Goal: Task Accomplishment & Management: Use online tool/utility

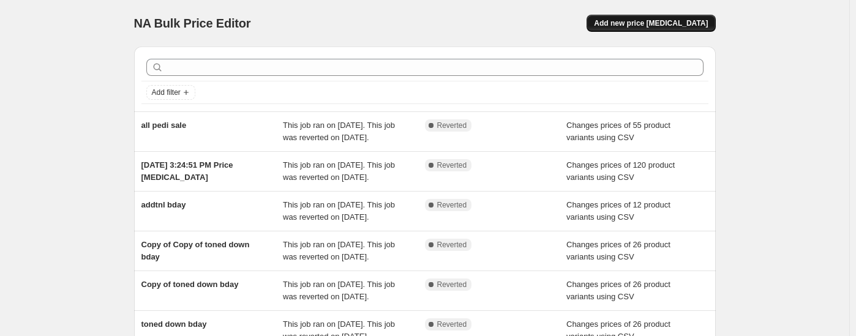
click at [659, 17] on button "Add new price [MEDICAL_DATA]" at bounding box center [651, 23] width 129 height 17
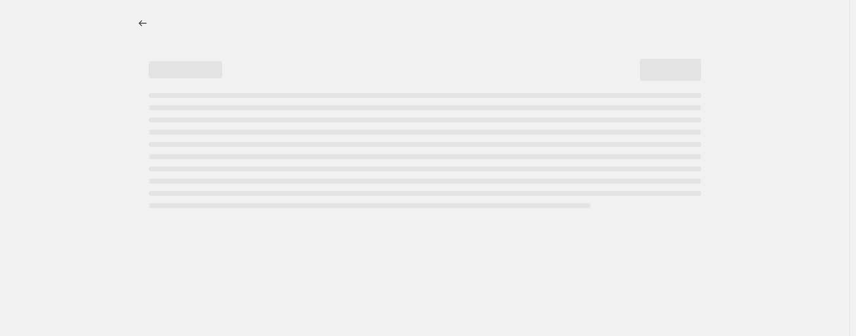
select select "percentage"
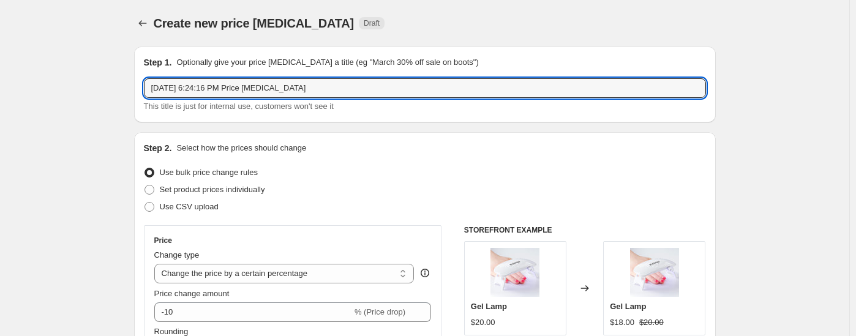
drag, startPoint x: 347, startPoint y: 81, endPoint x: 112, endPoint y: 94, distance: 235.5
paste input "[DATE] SALE UP TO 50%"
type input "[DATE] SALE UP TO 50%"
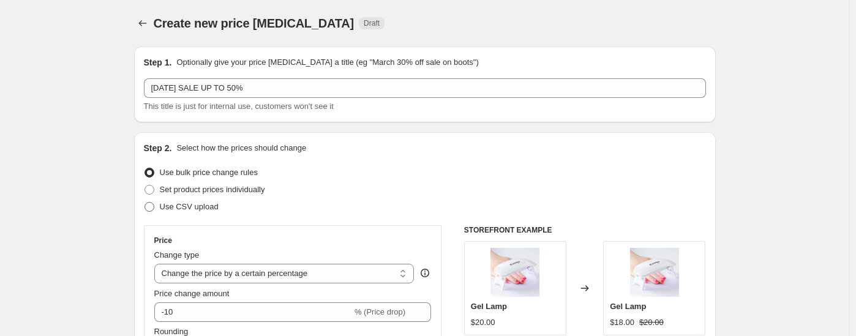
click at [206, 211] on span "Use CSV upload" at bounding box center [189, 206] width 59 height 9
click at [145, 203] on input "Use CSV upload" at bounding box center [145, 202] width 1 height 1
radio input "true"
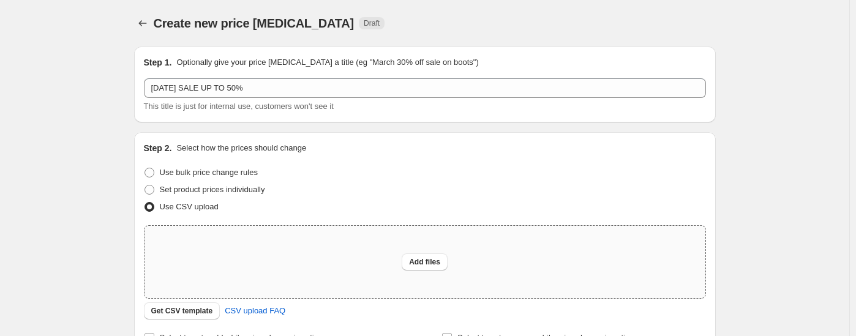
click at [401, 258] on div "Add files" at bounding box center [425, 262] width 561 height 72
type input "C:\fakepath\50% HALLOW.csv"
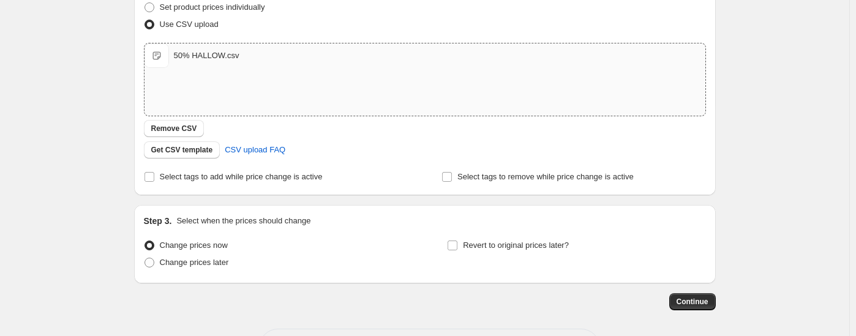
scroll to position [184, 0]
click at [691, 294] on button "Continue" at bounding box center [693, 300] width 47 height 17
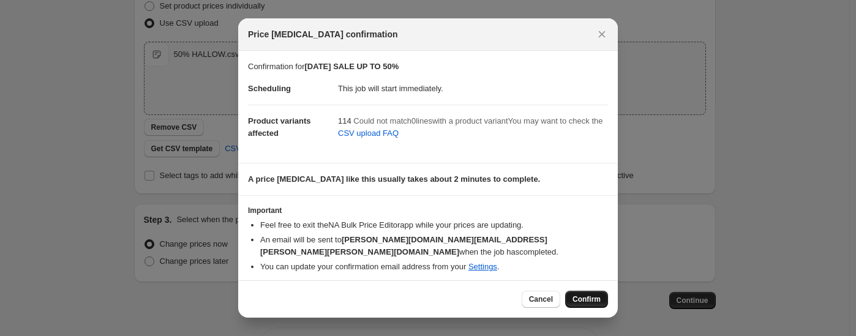
click at [586, 295] on span "Confirm" at bounding box center [587, 300] width 28 height 10
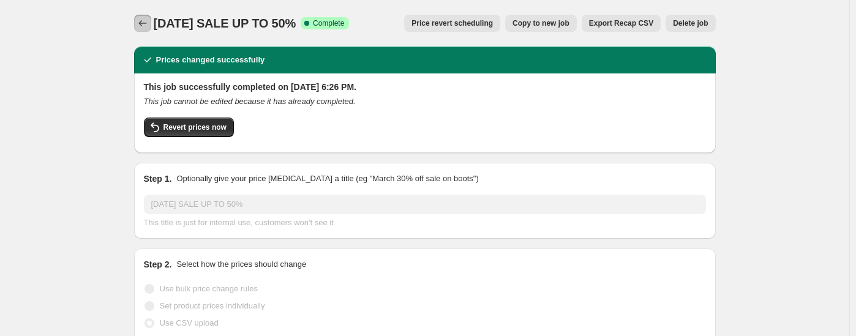
click at [142, 20] on icon "Price change jobs" at bounding box center [143, 23] width 12 height 12
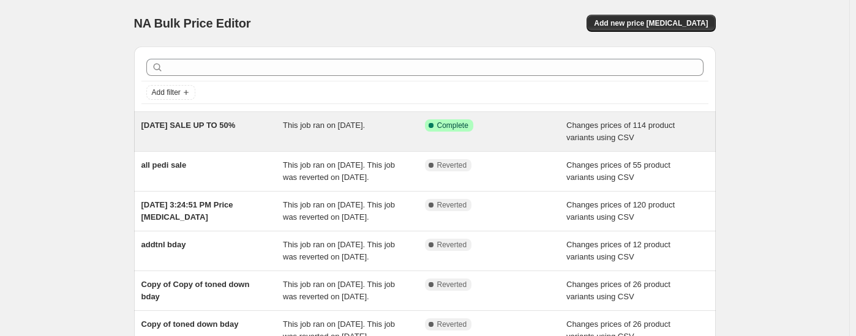
click at [206, 124] on span "[DATE] SALE UP TO 50%" at bounding box center [189, 125] width 94 height 9
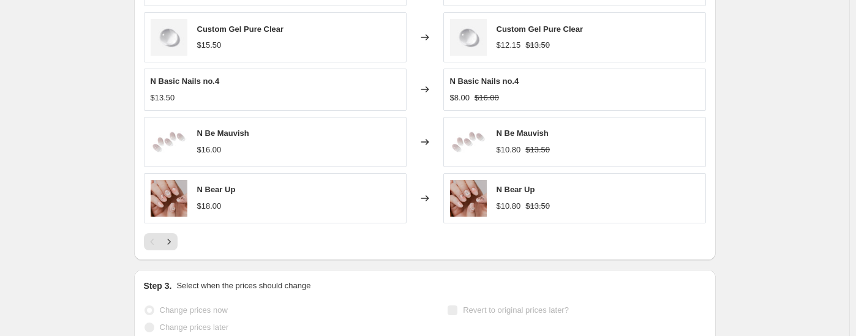
scroll to position [613, 0]
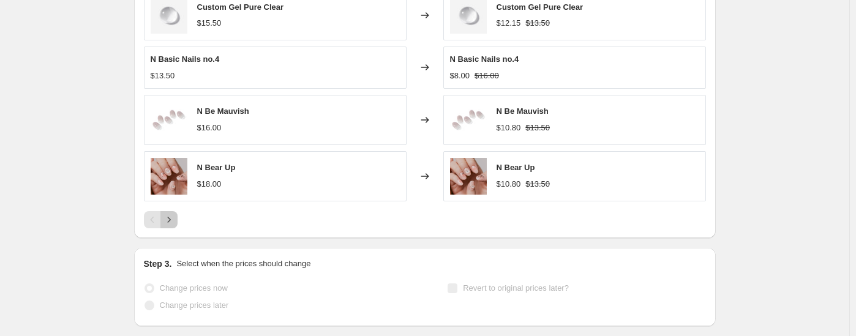
click at [170, 221] on icon "Next" at bounding box center [168, 220] width 3 height 6
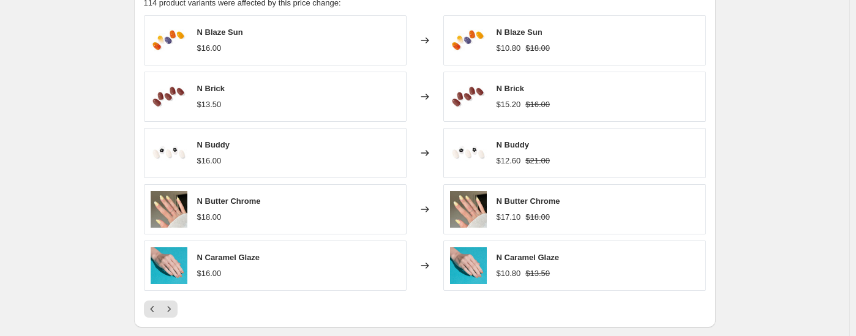
scroll to position [551, 0]
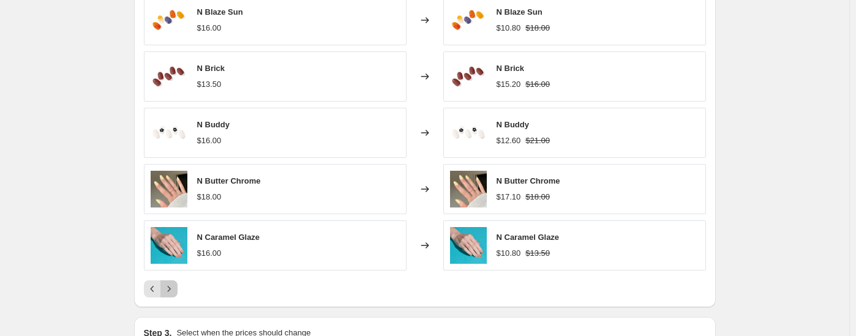
click at [171, 282] on button "Next" at bounding box center [168, 289] width 17 height 17
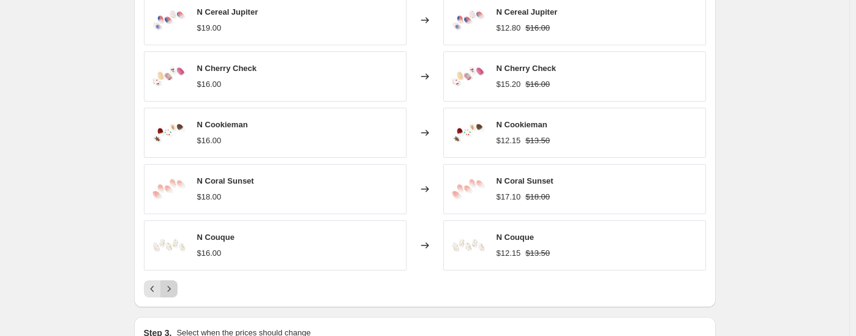
click at [172, 288] on icon "Next" at bounding box center [169, 289] width 12 height 12
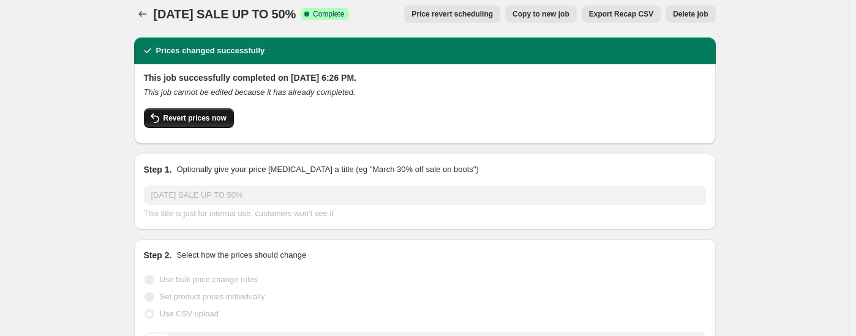
scroll to position [0, 0]
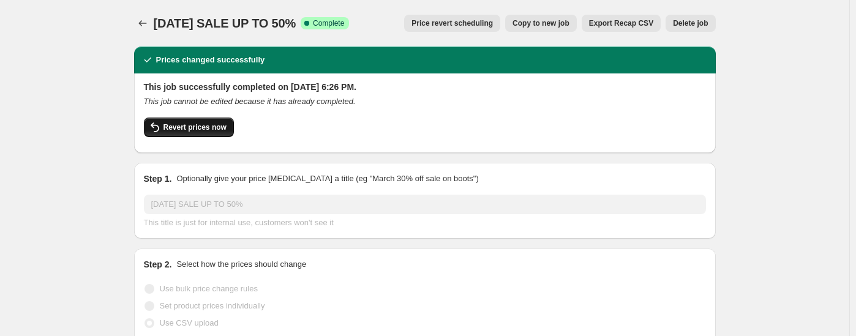
click at [194, 129] on span "Revert prices now" at bounding box center [195, 128] width 63 height 10
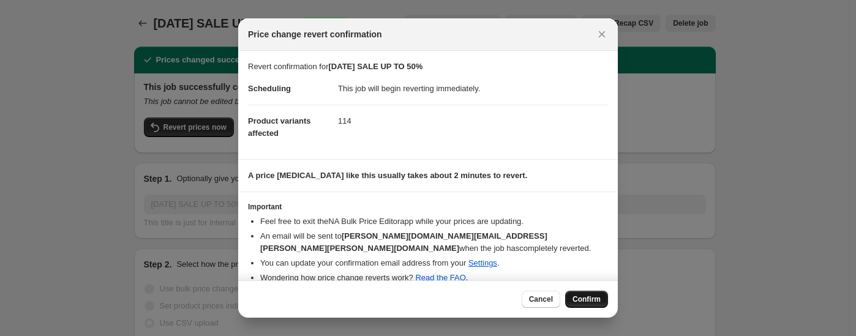
click at [591, 293] on button "Confirm" at bounding box center [586, 299] width 43 height 17
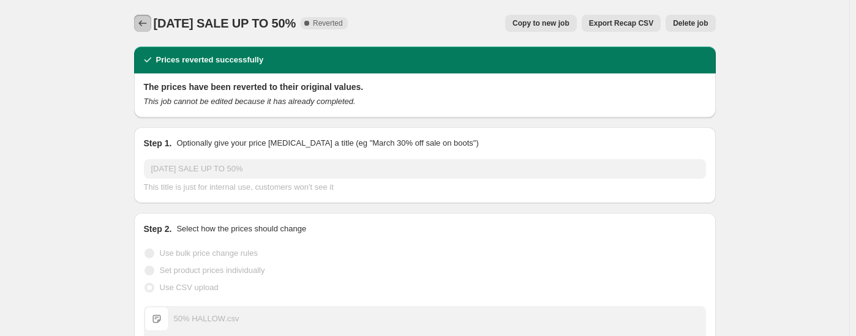
click at [143, 17] on button "Price change jobs" at bounding box center [142, 23] width 17 height 17
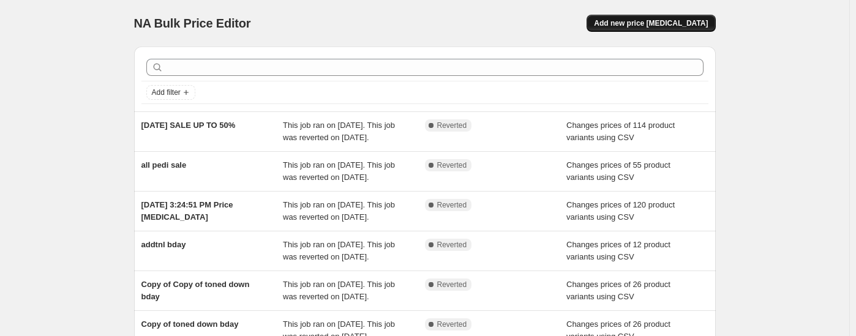
click at [659, 20] on span "Add new price [MEDICAL_DATA]" at bounding box center [651, 23] width 114 height 10
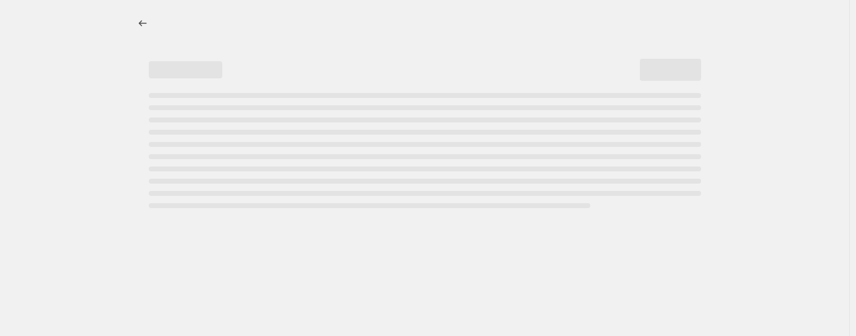
select select "percentage"
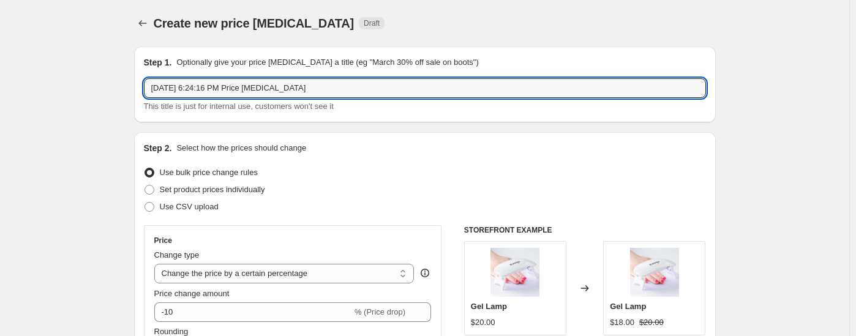
drag, startPoint x: 365, startPoint y: 91, endPoint x: -15, endPoint y: 88, distance: 379.8
click at [0, 88] on html "Home Settings Plans Skip to content Create new price change job. This page is r…" at bounding box center [428, 168] width 856 height 336
type input "HALLOWEEN 50%"
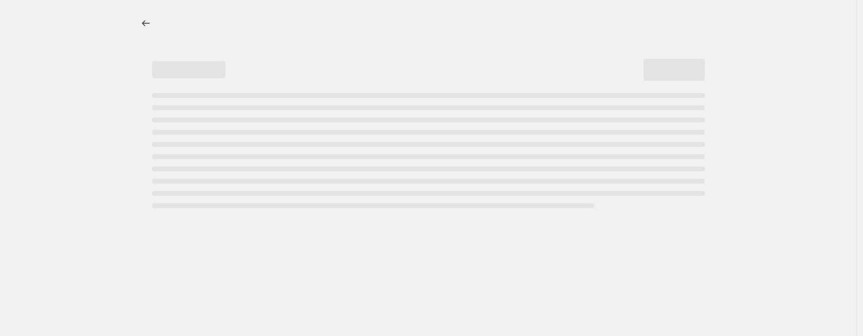
select select "percentage"
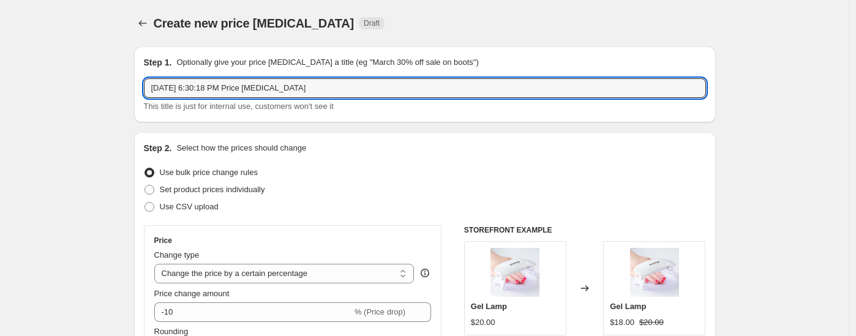
drag, startPoint x: 336, startPoint y: 86, endPoint x: 70, endPoint y: 97, distance: 265.5
type input "[DATE] 50"
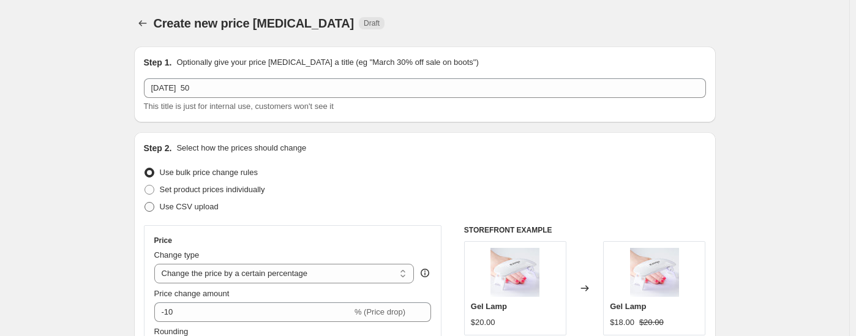
click at [213, 207] on span "Use CSV upload" at bounding box center [189, 206] width 59 height 9
click at [145, 203] on input "Use CSV upload" at bounding box center [145, 202] width 1 height 1
radio input "true"
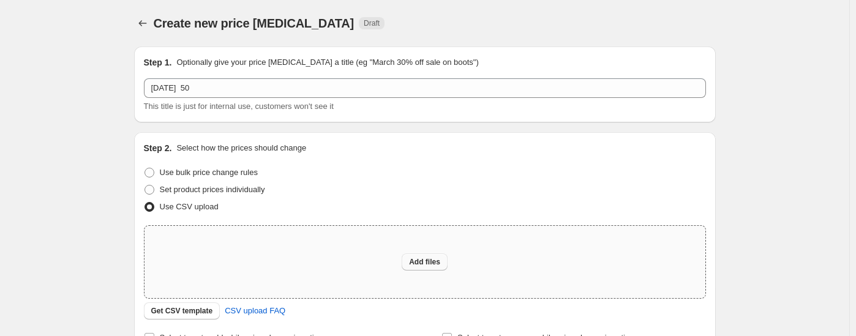
click at [415, 257] on button "Add files" at bounding box center [425, 262] width 46 height 17
type input "C:\fakepath\50% HALLOW.csv"
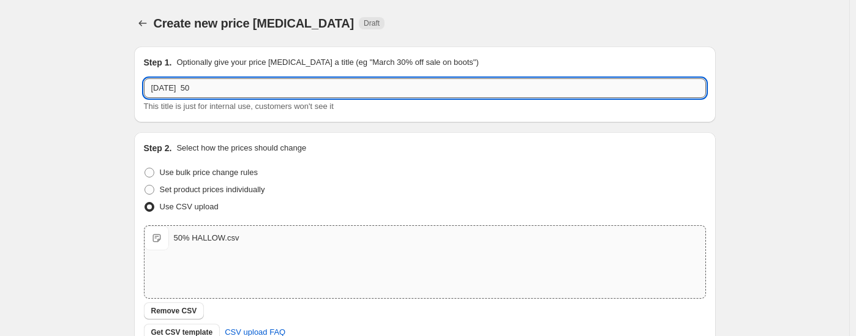
click at [201, 87] on input "[DATE] 50" at bounding box center [425, 88] width 562 height 20
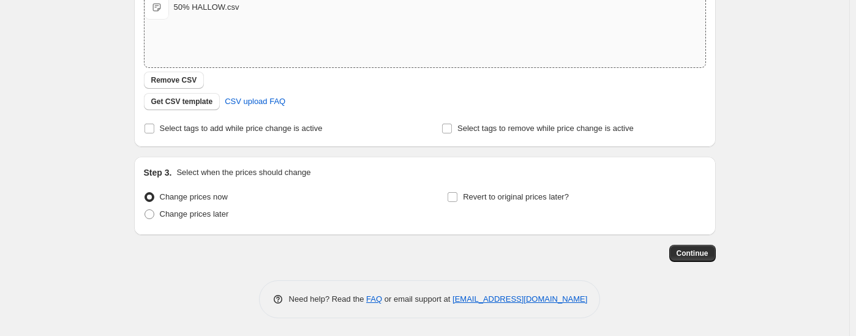
scroll to position [232, 0]
type input "[DATE] 50"
click at [681, 247] on button "Continue" at bounding box center [693, 252] width 47 height 17
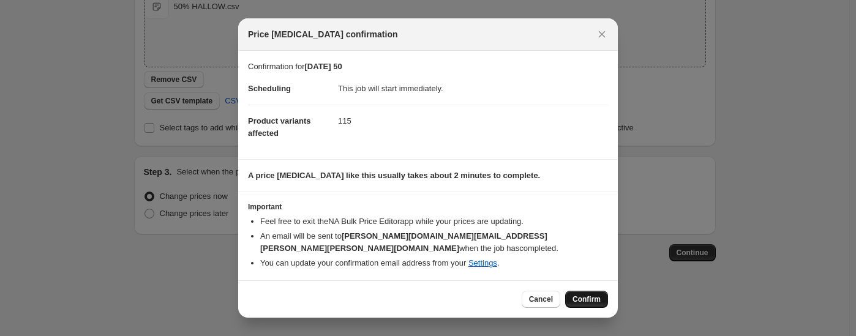
click at [596, 296] on span "Confirm" at bounding box center [587, 300] width 28 height 10
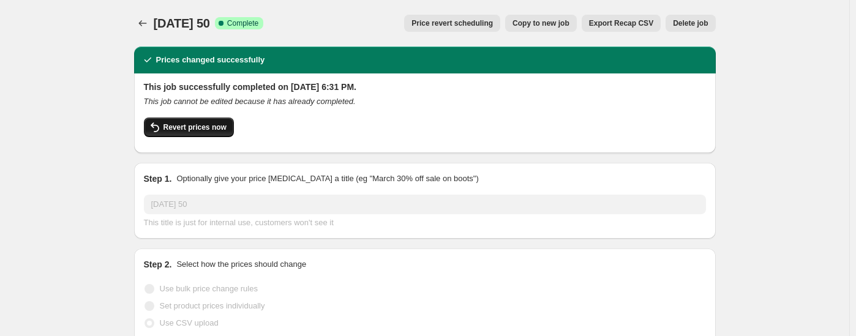
click at [212, 118] on button "Revert prices now" at bounding box center [189, 128] width 90 height 20
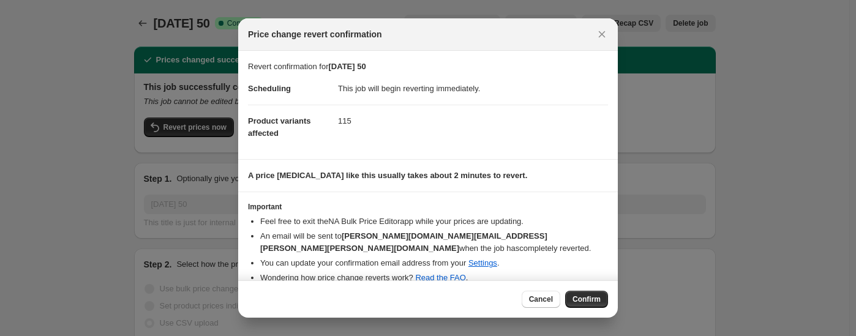
click at [594, 303] on span "Confirm" at bounding box center [587, 300] width 28 height 10
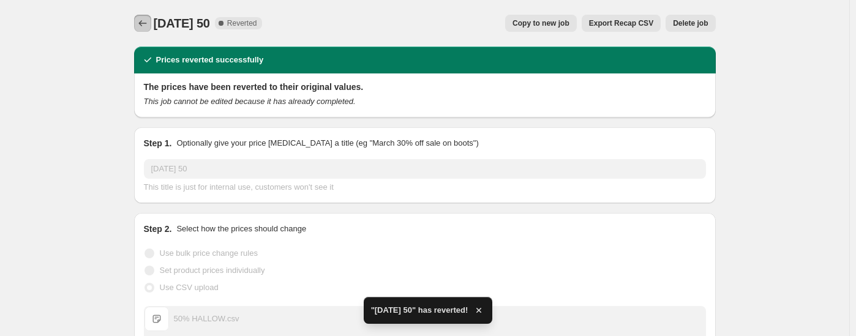
click at [151, 21] on button "Price change jobs" at bounding box center [142, 23] width 17 height 17
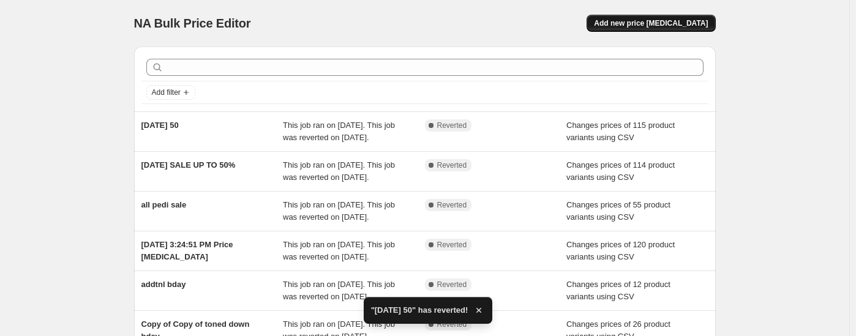
click at [644, 26] on span "Add new price [MEDICAL_DATA]" at bounding box center [651, 23] width 114 height 10
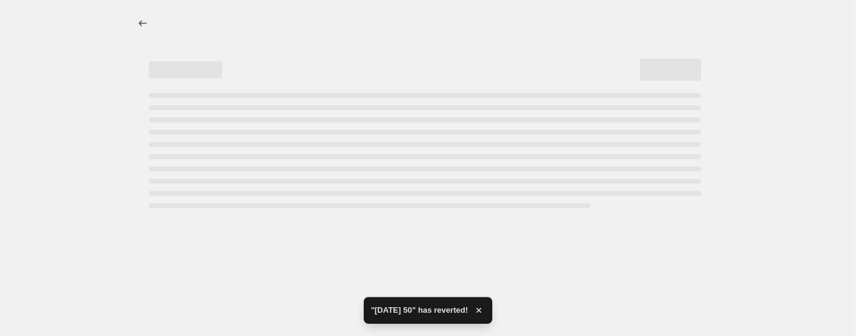
select select "percentage"
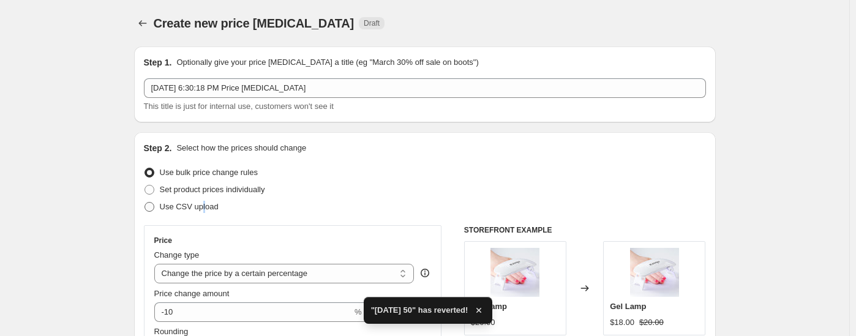
click at [205, 205] on span "Use CSV upload" at bounding box center [189, 206] width 59 height 9
click at [189, 208] on span "Use CSV upload" at bounding box center [189, 206] width 59 height 9
click at [145, 203] on input "Use CSV upload" at bounding box center [145, 202] width 1 height 1
radio input "true"
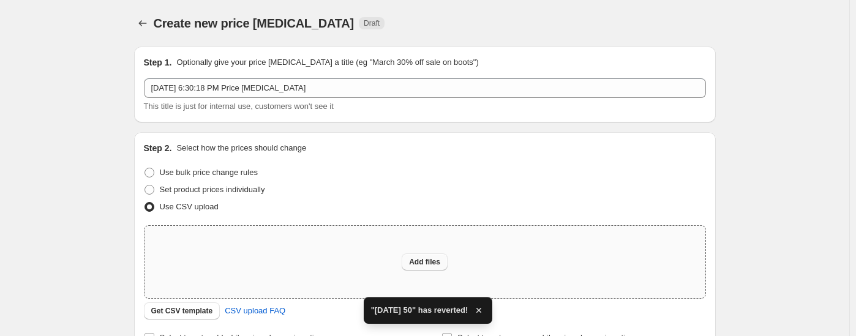
click at [426, 263] on span "Add files" at bounding box center [424, 262] width 31 height 10
type input "C:\fakepath\50% HALLOW.csv"
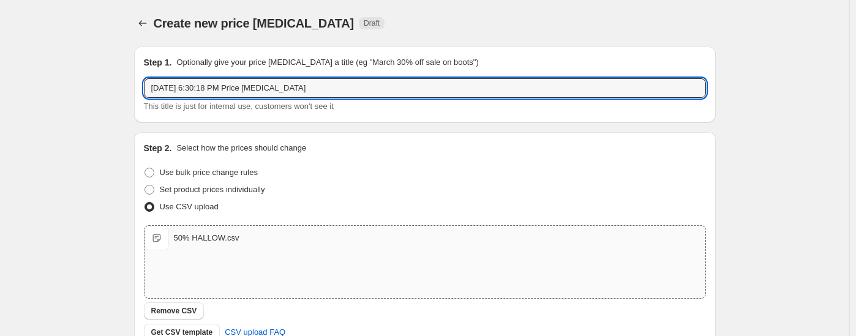
drag, startPoint x: 338, startPoint y: 89, endPoint x: 111, endPoint y: 74, distance: 226.5
click at [111, 74] on div "Create new price [MEDICAL_DATA]. This page is ready Create new price [MEDICAL_D…" at bounding box center [425, 284] width 850 height 568
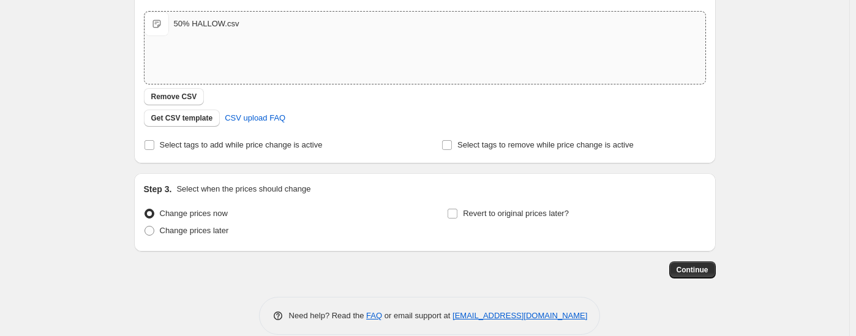
scroll to position [232, 0]
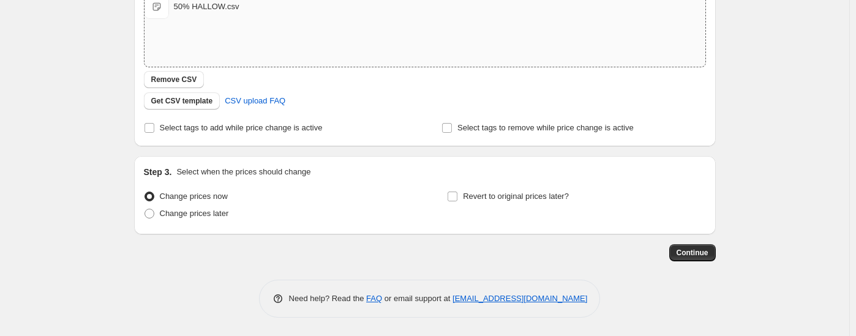
type input "[DATE] 50% FINAL"
click at [730, 257] on div "Create new price [MEDICAL_DATA]. This page is ready Create new price [MEDICAL_D…" at bounding box center [424, 52] width 611 height 568
click at [727, 257] on div "Create new price [MEDICAL_DATA]. This page is ready Create new price [MEDICAL_D…" at bounding box center [424, 52] width 611 height 568
click at [715, 255] on button "Continue" at bounding box center [693, 252] width 47 height 17
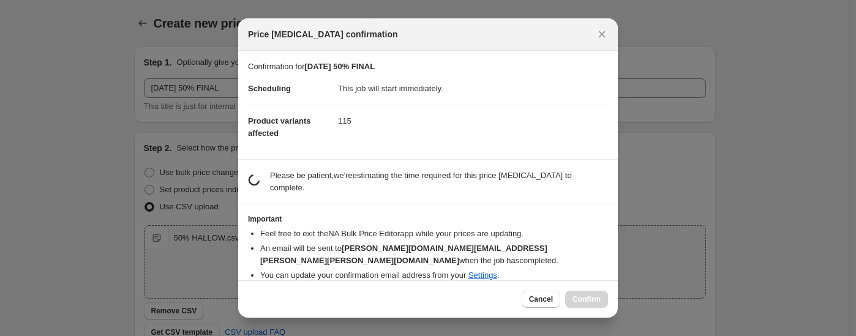
scroll to position [0, 0]
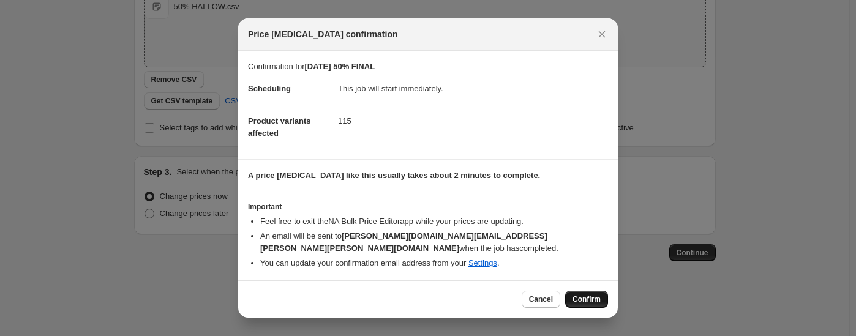
click at [585, 297] on span "Confirm" at bounding box center [587, 300] width 28 height 10
